Goal: Complete application form: Complete application form

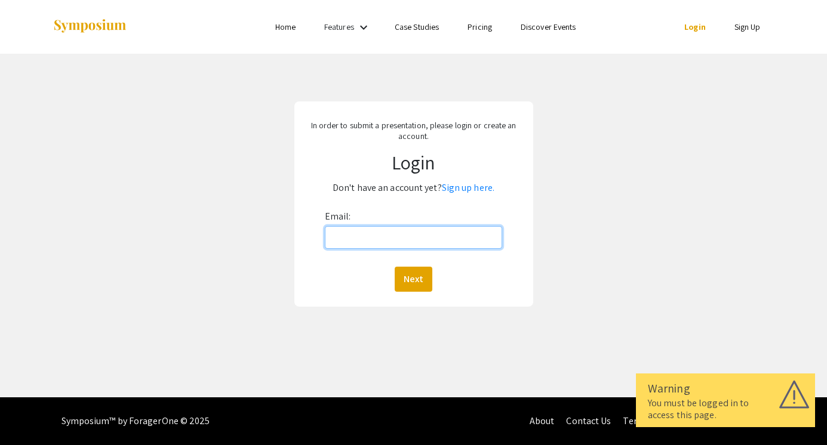
click at [415, 235] on input "Email:" at bounding box center [414, 237] width 178 height 23
click at [458, 185] on link "Sign up here." at bounding box center [468, 187] width 53 height 13
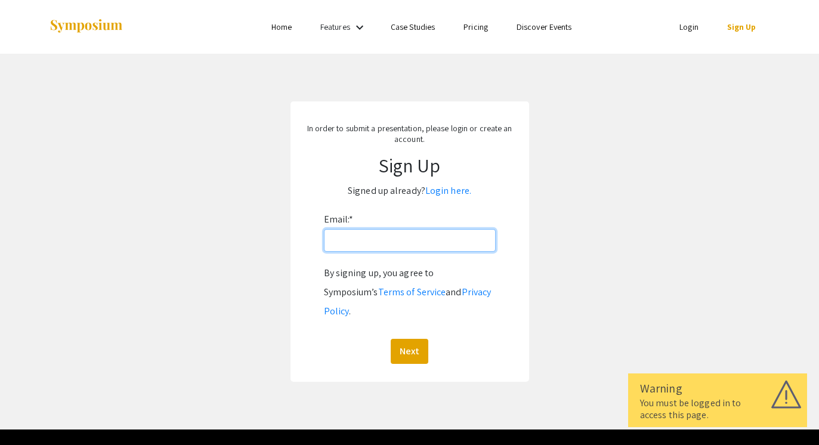
click at [380, 238] on input "Email: *" at bounding box center [410, 240] width 172 height 23
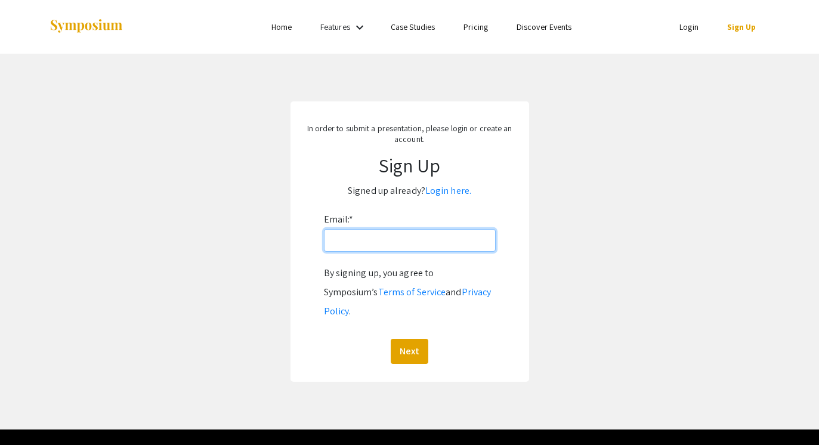
type input "[EMAIL_ADDRESS][DOMAIN_NAME]"
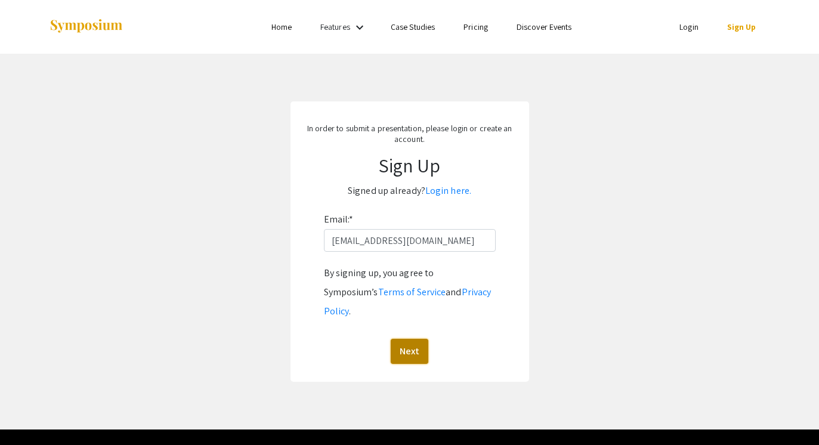
click at [400, 339] on button "Next" at bounding box center [410, 351] width 38 height 25
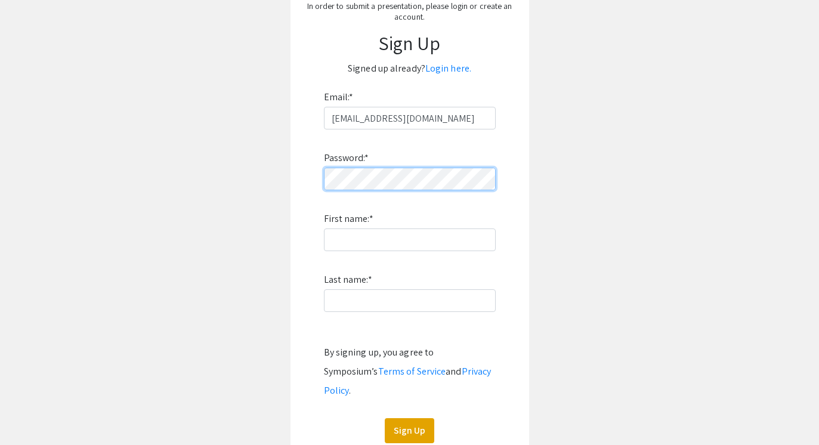
scroll to position [123, 0]
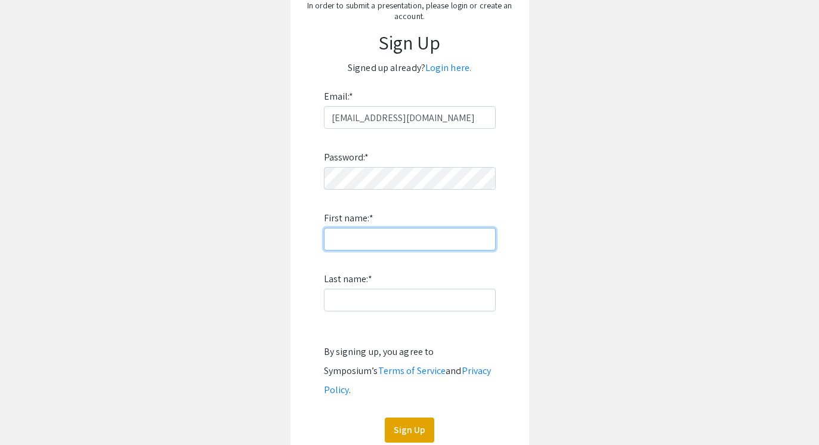
click at [344, 239] on input "First name: *" at bounding box center [410, 239] width 172 height 23
type input "[PERSON_NAME] [PERSON_NAME]"
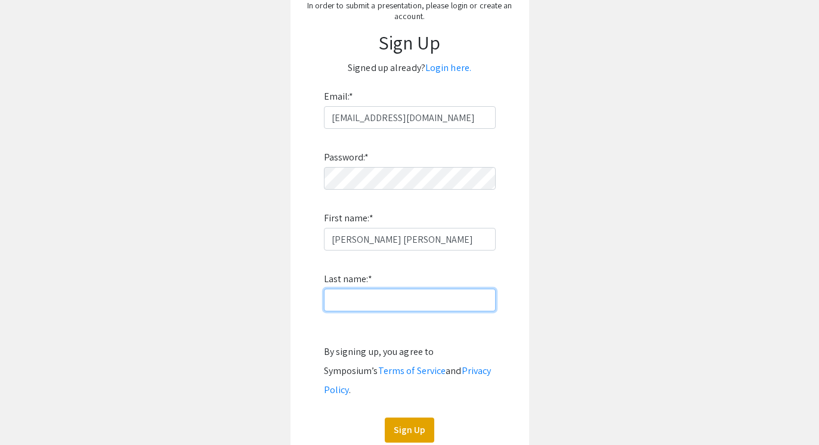
click at [342, 293] on input "Last name: *" at bounding box center [410, 300] width 172 height 23
type input "[PERSON_NAME]"
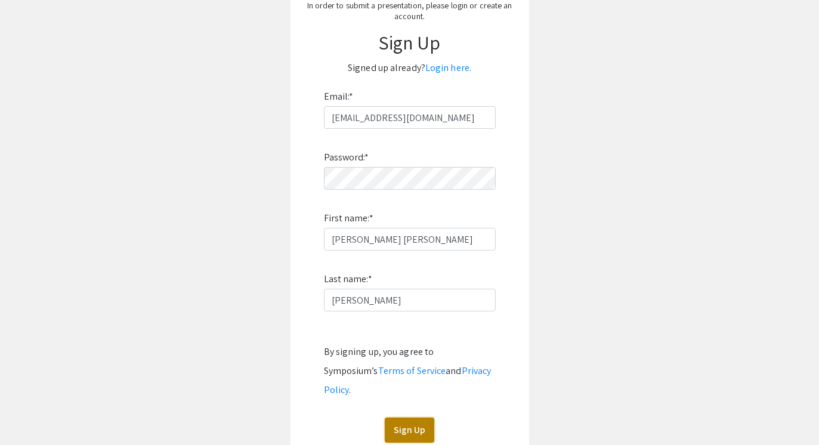
click at [418, 418] on button "Sign Up" at bounding box center [410, 430] width 50 height 25
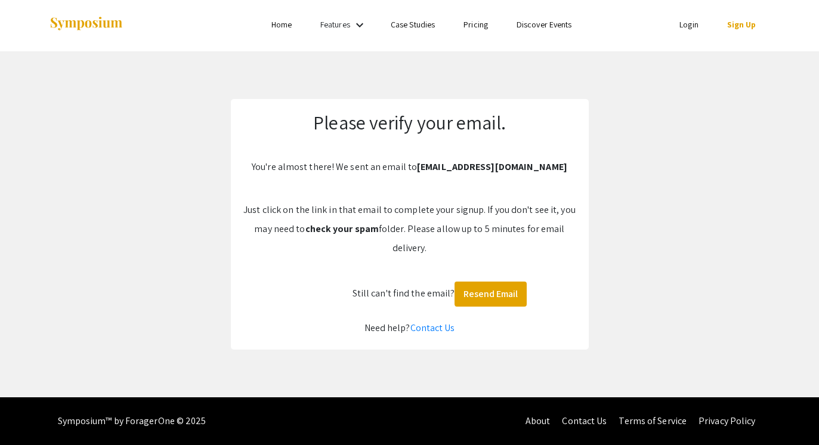
scroll to position [2, 0]
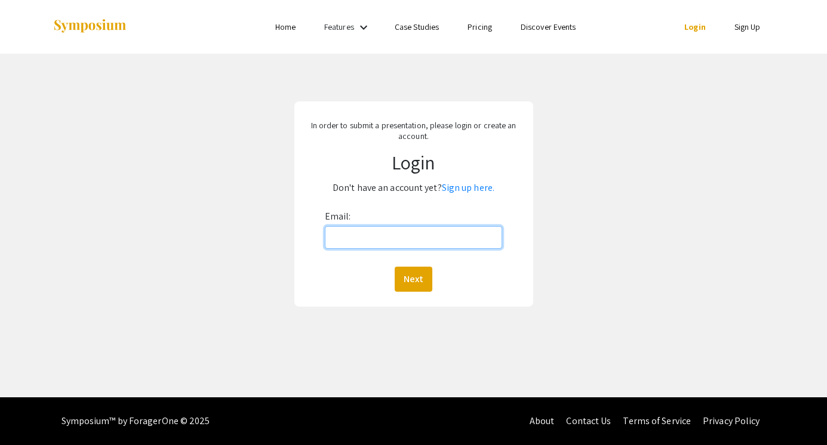
click at [374, 248] on input "Email:" at bounding box center [414, 237] width 178 height 23
type input "[EMAIL_ADDRESS][DOMAIN_NAME]"
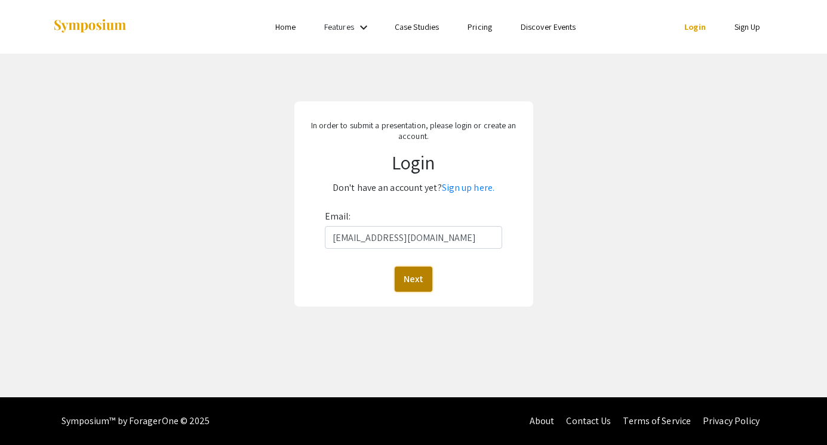
click at [413, 285] on button "Next" at bounding box center [413, 279] width 38 height 25
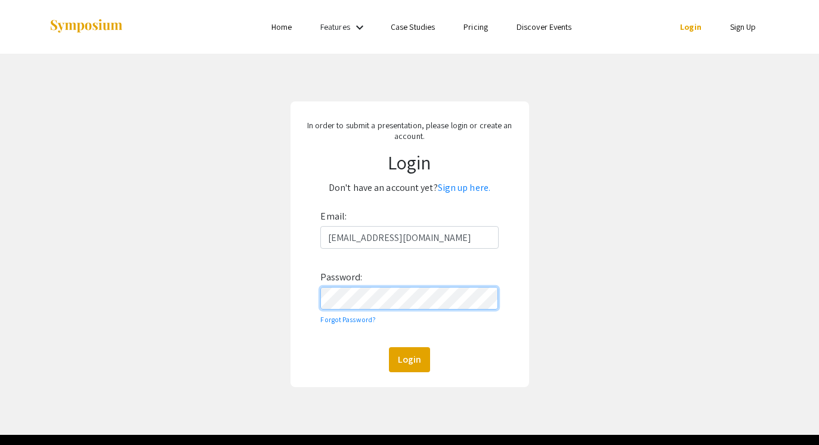
click at [389, 347] on button "Login" at bounding box center [409, 359] width 41 height 25
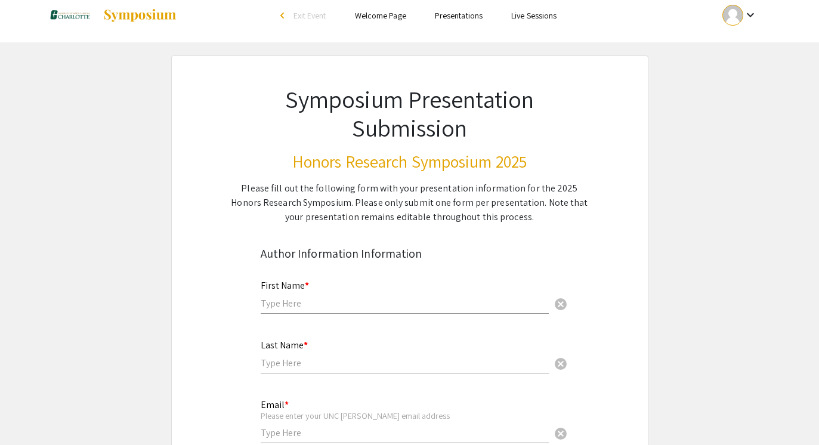
scroll to position [12, 0]
click at [327, 308] on input "text" at bounding box center [405, 303] width 288 height 13
click at [504, 194] on div "Please fill out the following form with your presentation information for the 2…" at bounding box center [410, 202] width 360 height 43
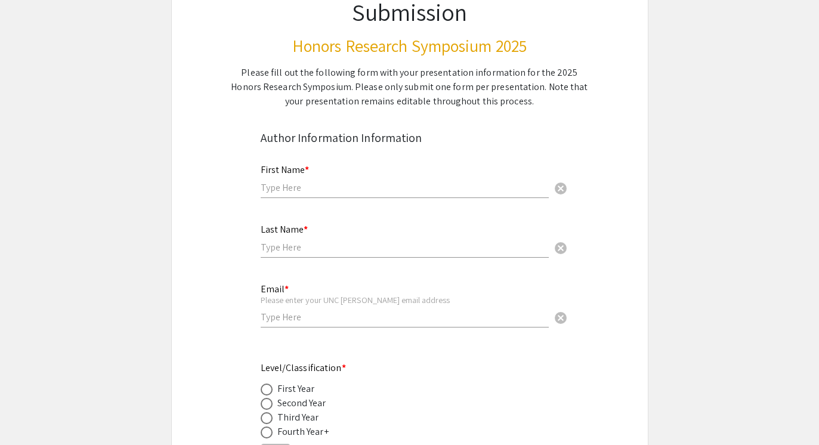
scroll to position [0, 0]
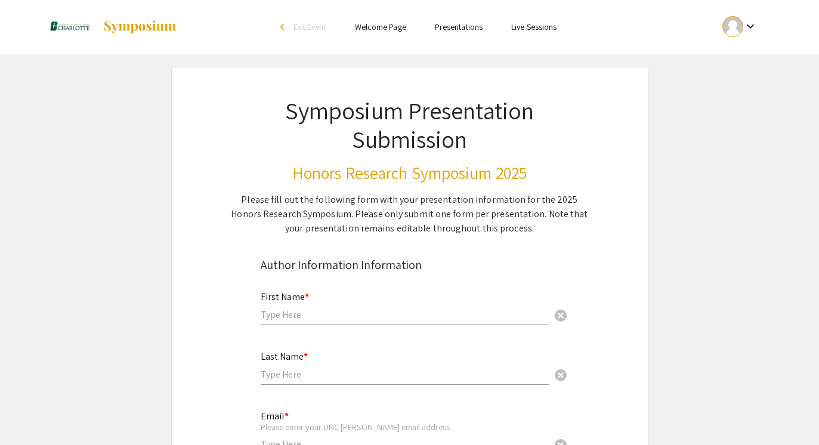
click at [328, 294] on div "First Name * cancel" at bounding box center [405, 302] width 288 height 45
click at [357, 229] on div "Please fill out the following form with your presentation information for the 2…" at bounding box center [410, 214] width 360 height 43
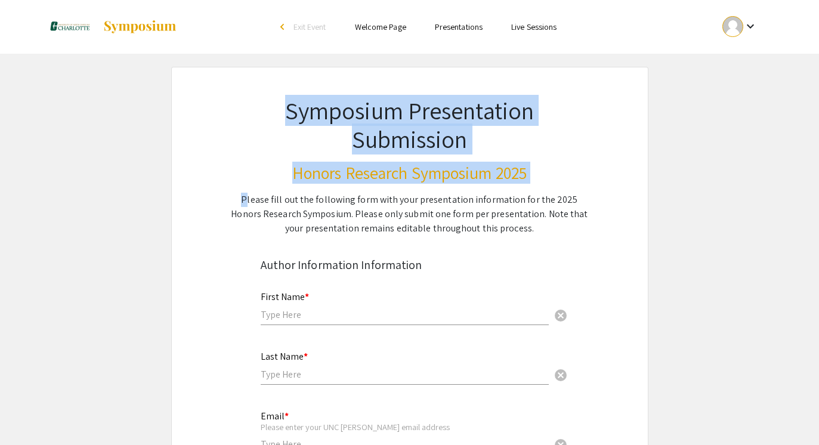
click at [357, 229] on div "Please fill out the following form with your presentation information for the 2…" at bounding box center [410, 214] width 360 height 43
drag, startPoint x: 357, startPoint y: 229, endPoint x: 417, endPoint y: 225, distance: 59.8
click at [417, 225] on div "Please fill out the following form with your presentation information for the 2…" at bounding box center [410, 214] width 360 height 43
click at [461, 205] on div "Please fill out the following form with your presentation information for the 2…" at bounding box center [410, 214] width 360 height 43
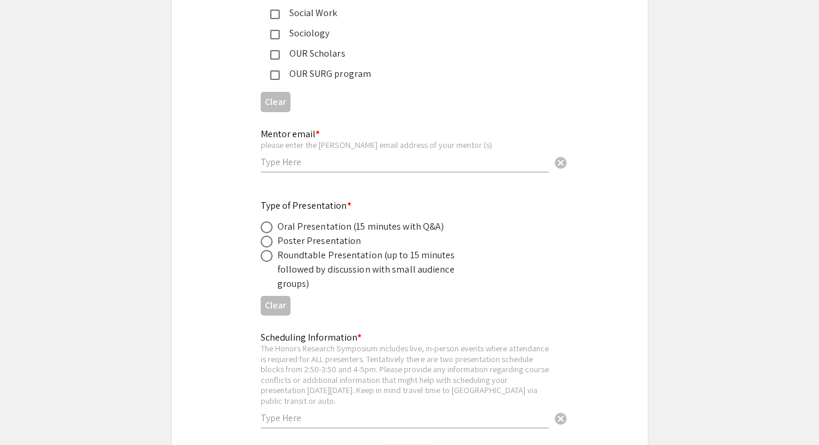
scroll to position [2144, 0]
